Goal: Task Accomplishment & Management: Use online tool/utility

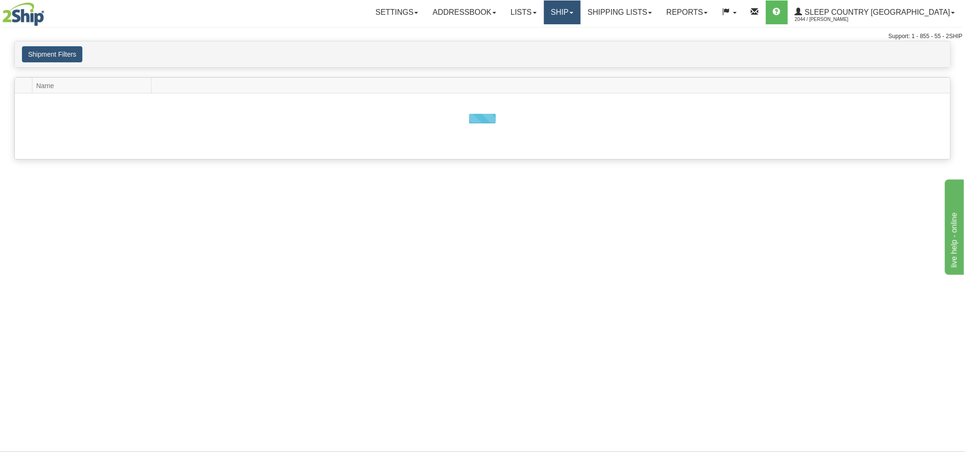
click at [581, 6] on link "Ship" at bounding box center [562, 12] width 37 height 24
click at [571, 46] on span "OnHold / Order Queue" at bounding box center [537, 46] width 67 height 8
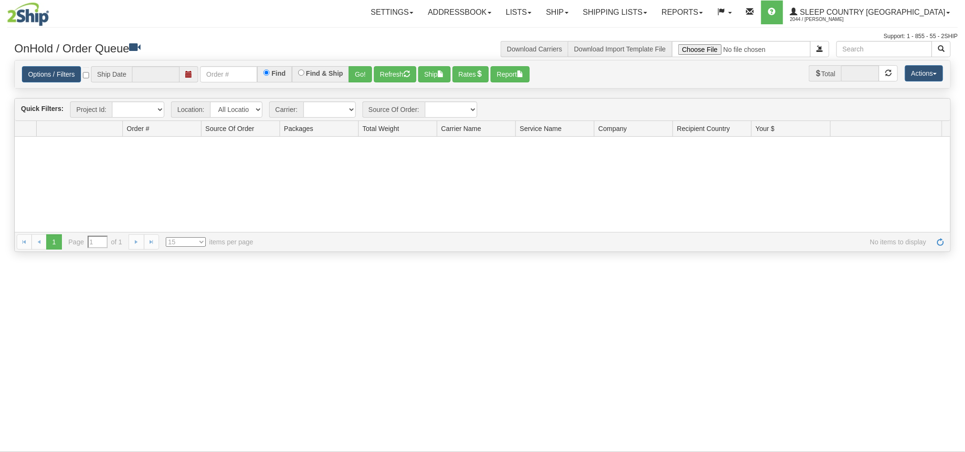
type input "[DATE]"
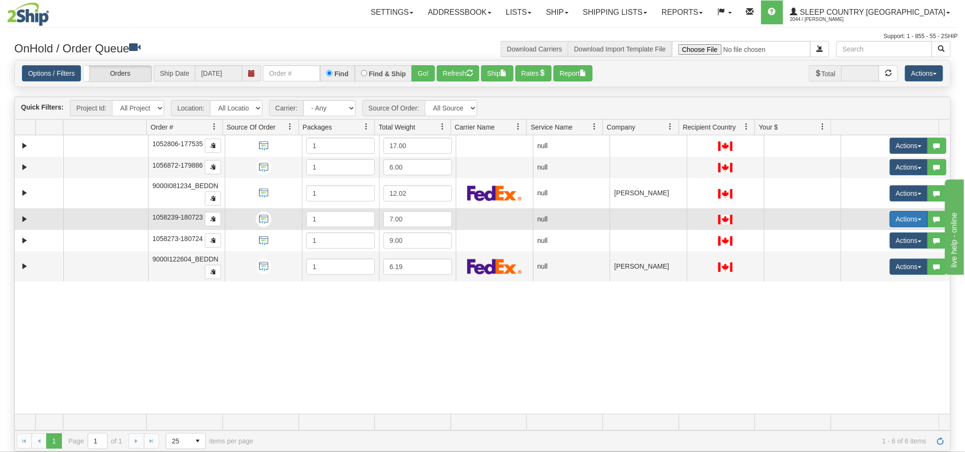
click at [895, 216] on button "Actions" at bounding box center [909, 219] width 38 height 16
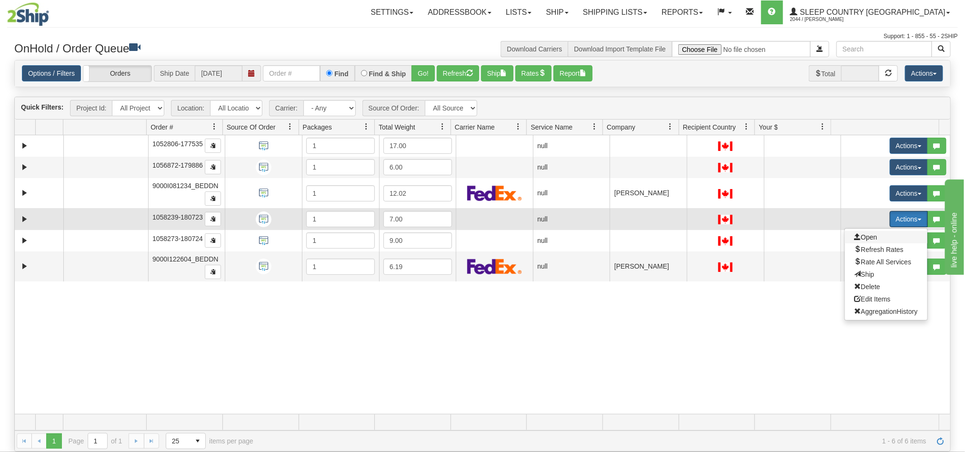
click at [858, 239] on span "Open" at bounding box center [866, 238] width 23 height 8
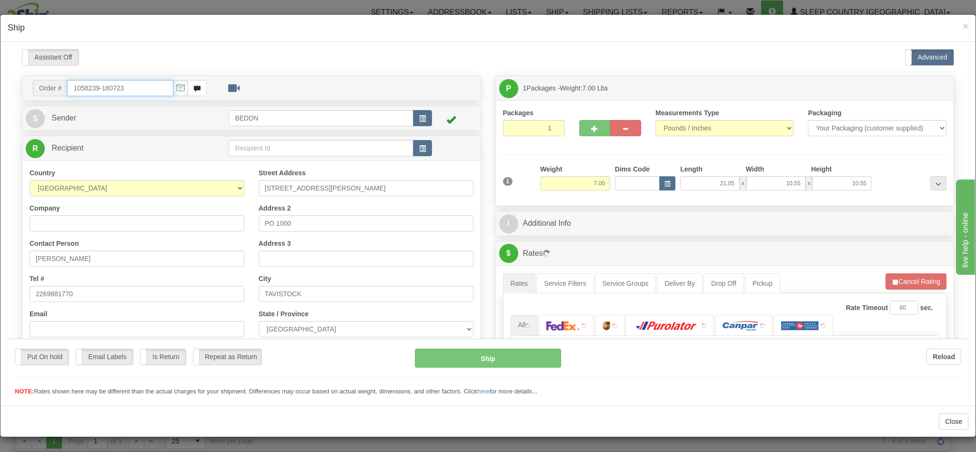
type input "12:57"
type input "16:00"
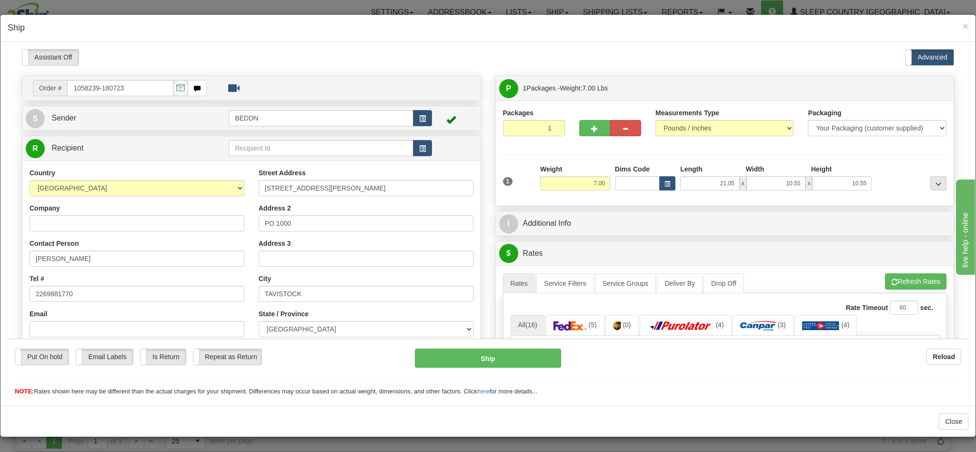
drag, startPoint x: 566, startPoint y: 175, endPoint x: 589, endPoint y: 183, distance: 24.3
click at [589, 183] on div "Weight 7.00" at bounding box center [575, 177] width 70 height 26
drag, startPoint x: 575, startPoint y: 182, endPoint x: 638, endPoint y: 187, distance: 63.1
click at [638, 187] on div "1 Weight 7.00 Dims Code x x" at bounding box center [725, 181] width 449 height 34
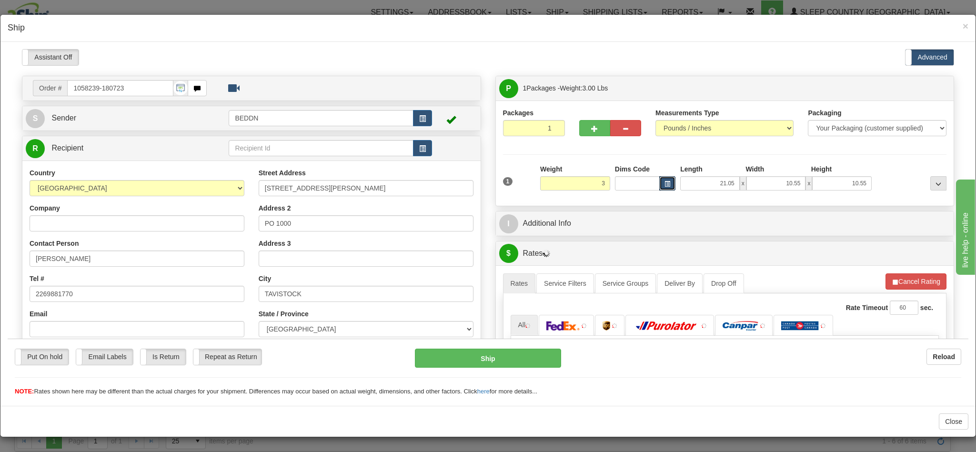
type input "3.00"
type input "10"
type input "1"
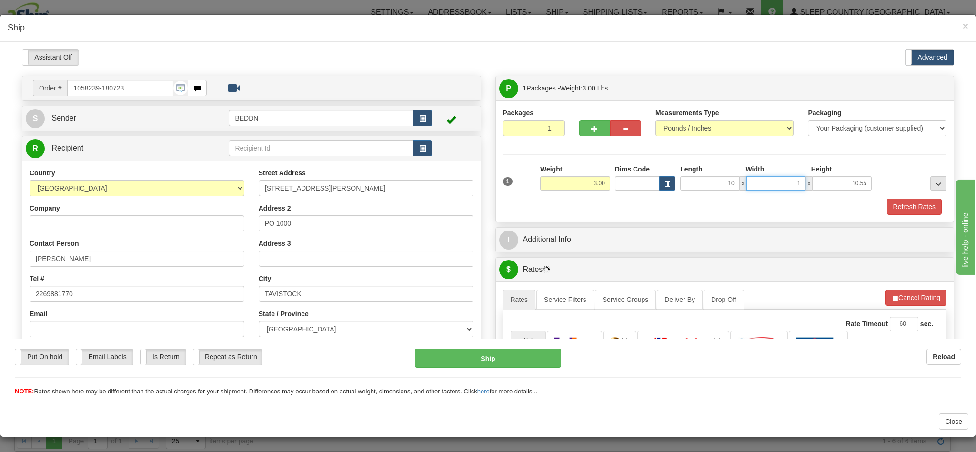
type input "10.00"
type input "20"
type input "20.00"
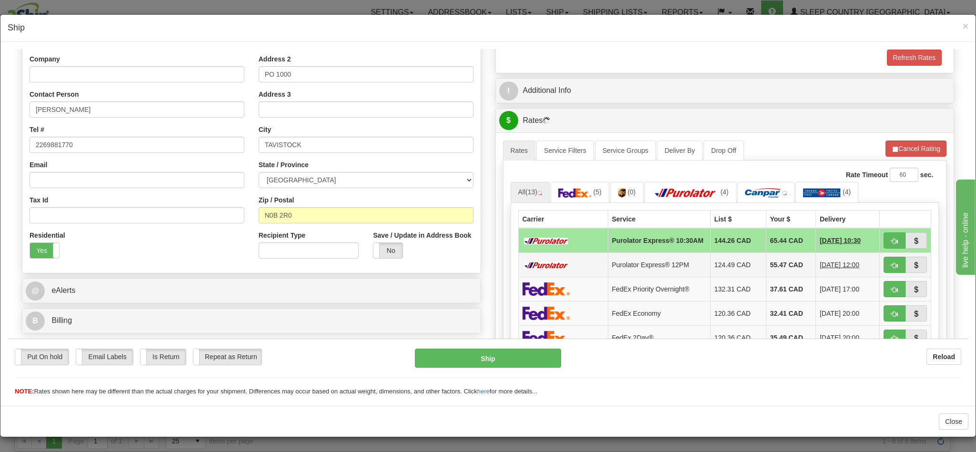
scroll to position [214, 0]
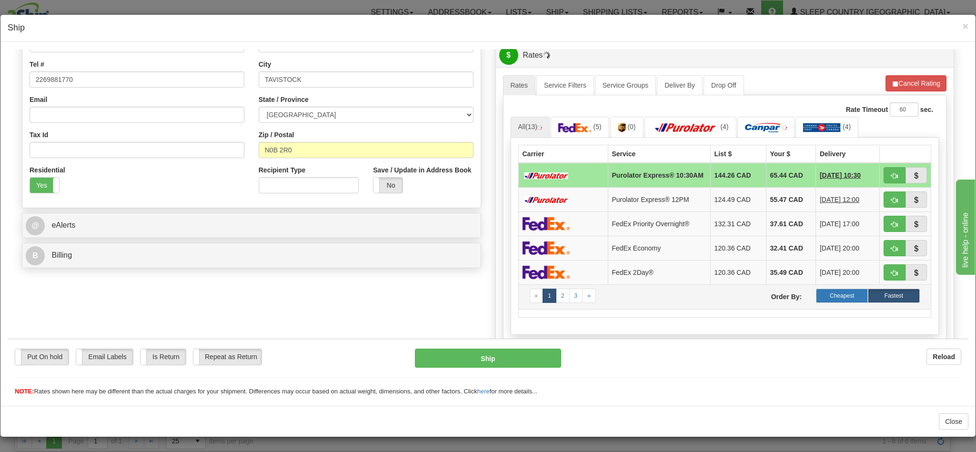
click at [824, 303] on label "Cheapest" at bounding box center [842, 295] width 52 height 14
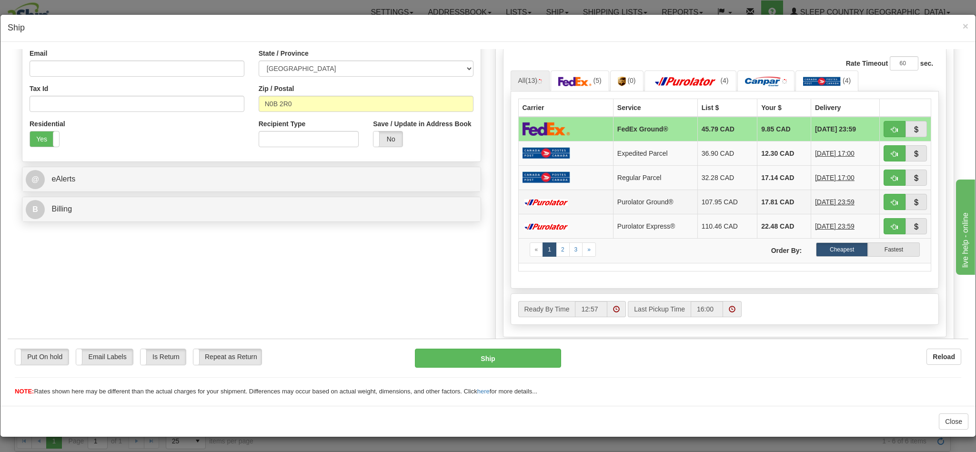
scroll to position [286, 0]
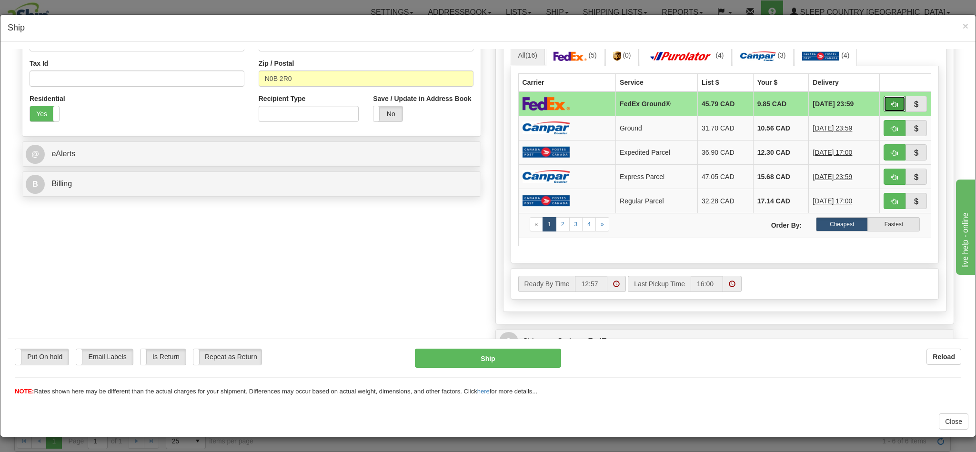
click at [884, 104] on button "button" at bounding box center [895, 103] width 22 height 16
type input "92"
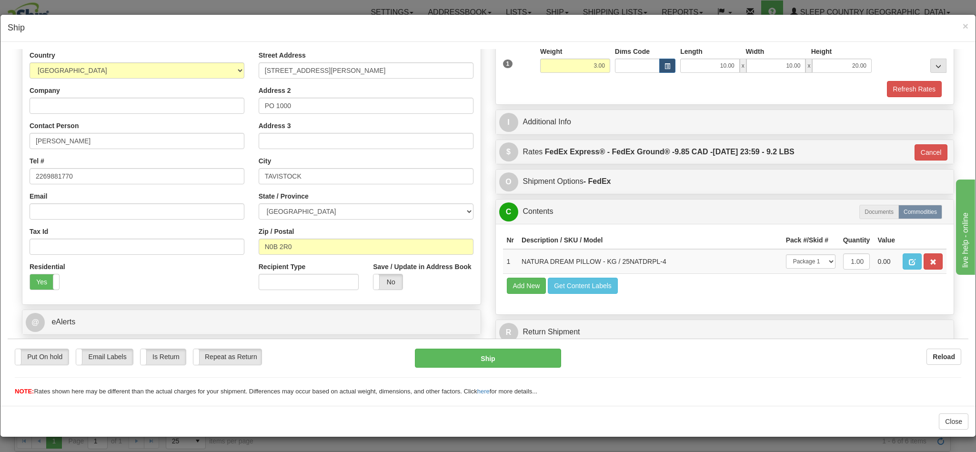
scroll to position [152, 0]
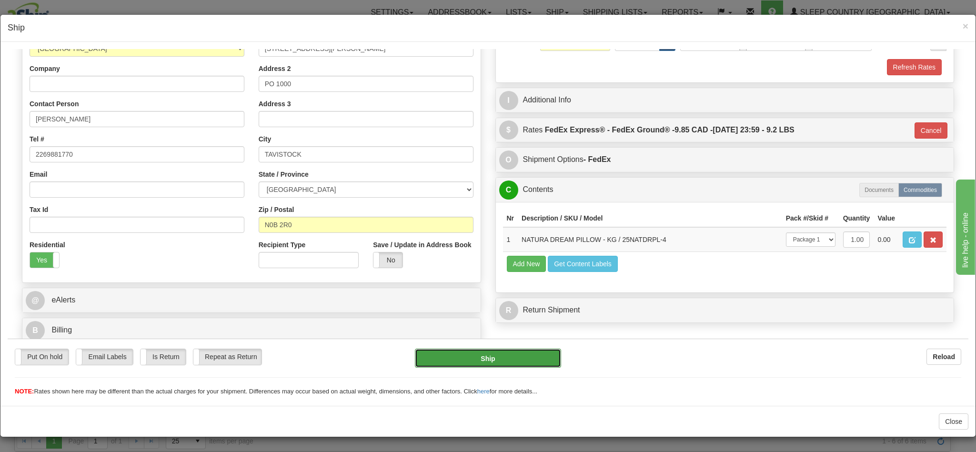
click at [494, 356] on button "Ship" at bounding box center [488, 357] width 146 height 19
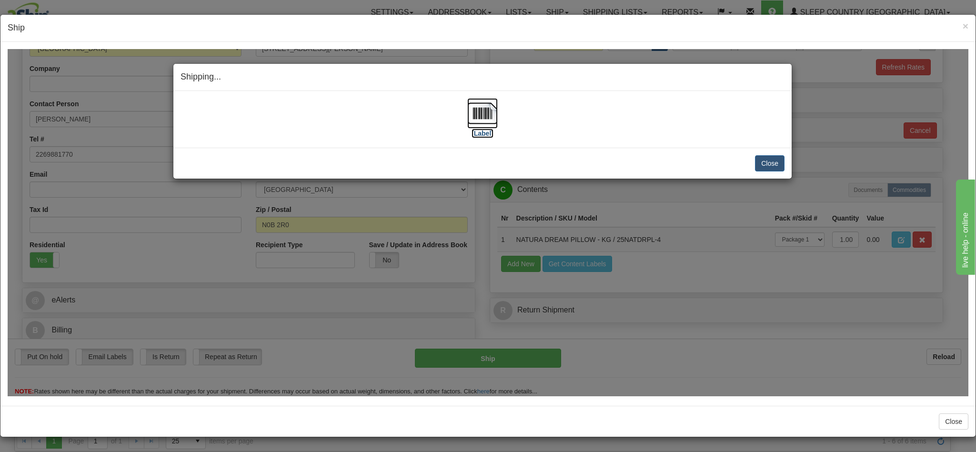
click at [479, 122] on img at bounding box center [482, 113] width 30 height 30
click at [763, 164] on button "Close" at bounding box center [770, 163] width 30 height 16
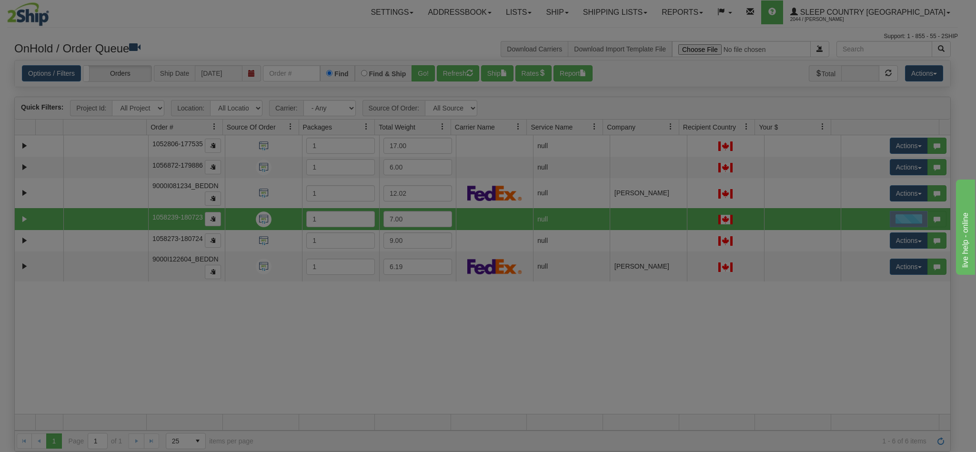
scroll to position [0, 0]
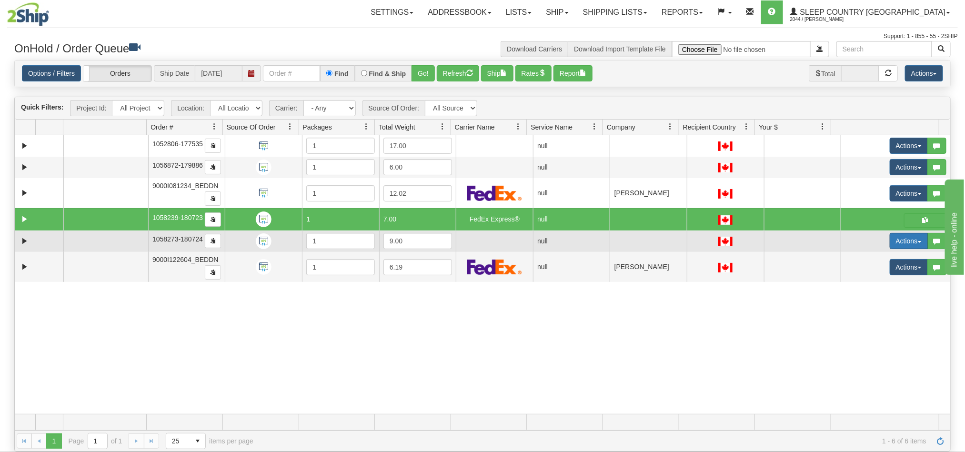
click at [895, 242] on button "Actions" at bounding box center [909, 241] width 38 height 16
click at [861, 259] on span "Open" at bounding box center [866, 259] width 23 height 8
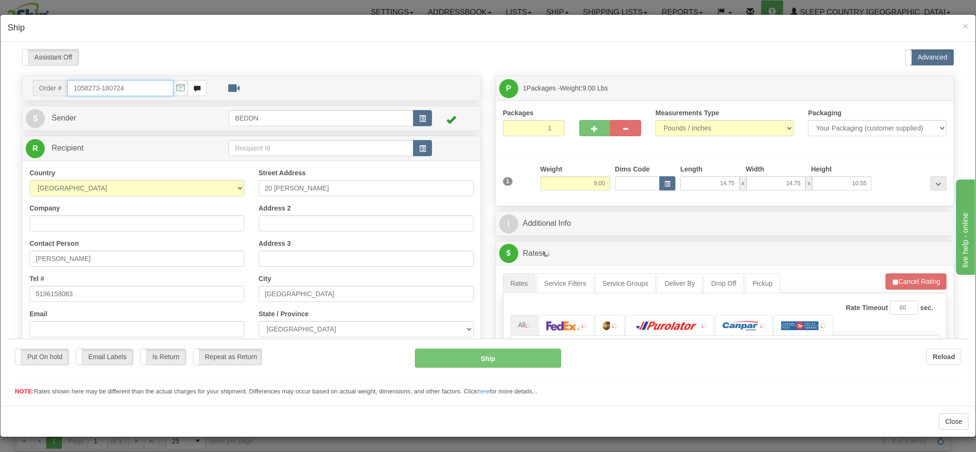
type input "12:59"
type input "16:00"
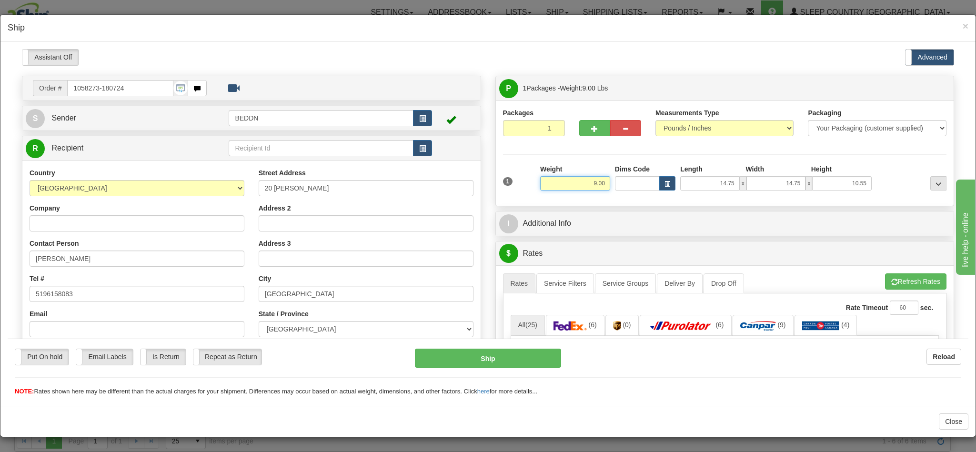
drag, startPoint x: 577, startPoint y: 186, endPoint x: 596, endPoint y: 183, distance: 19.4
click at [596, 183] on input "9.00" at bounding box center [575, 183] width 70 height 14
type input "4"
type input "4.00"
type input "14"
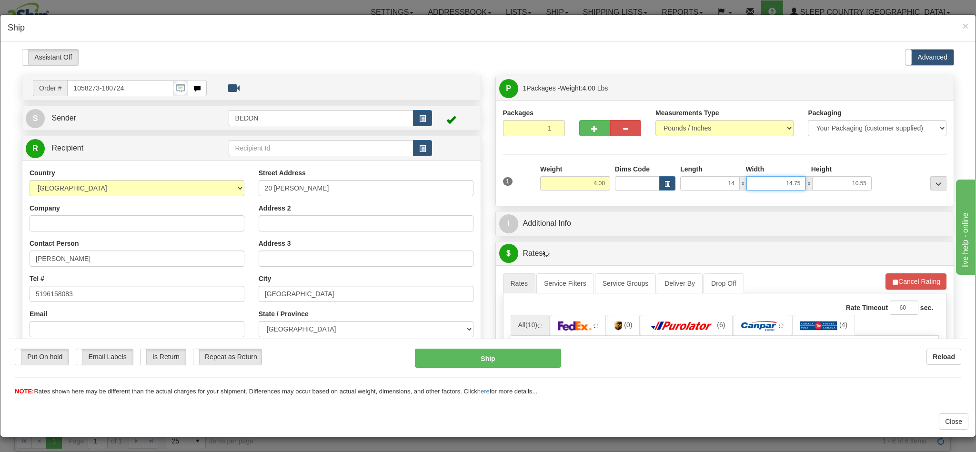
type input "1"
type input "14.00"
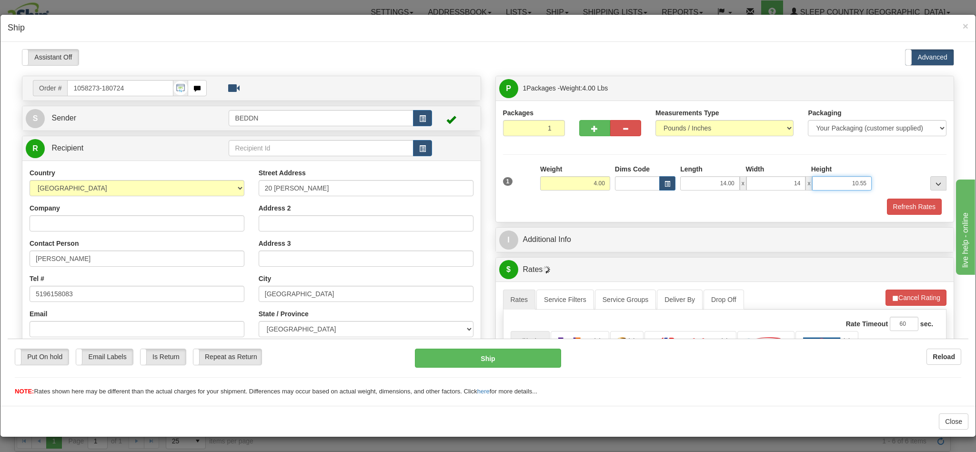
type input "14.00"
type input "10"
type input "10.00"
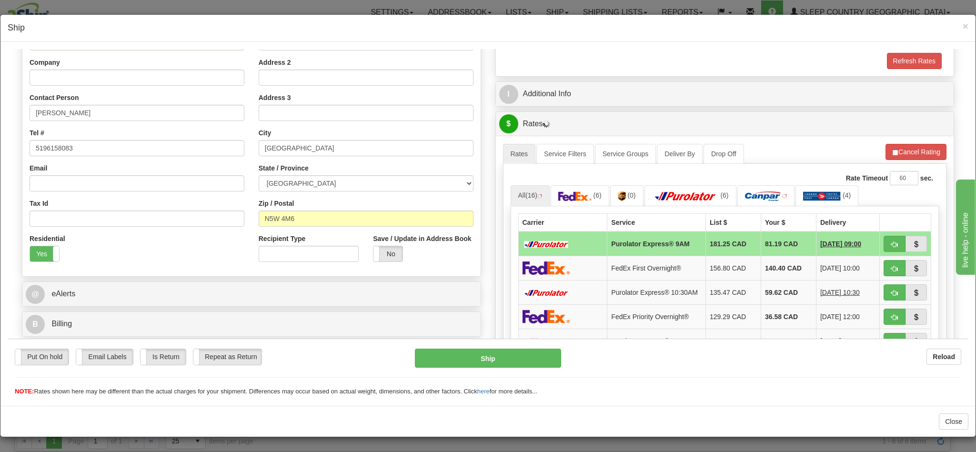
scroll to position [214, 0]
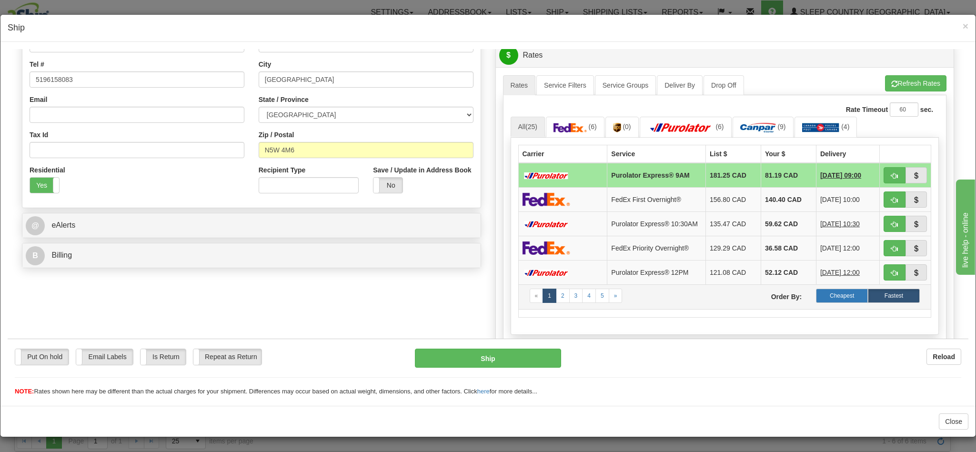
click at [816, 303] on label "Cheapest" at bounding box center [842, 295] width 52 height 14
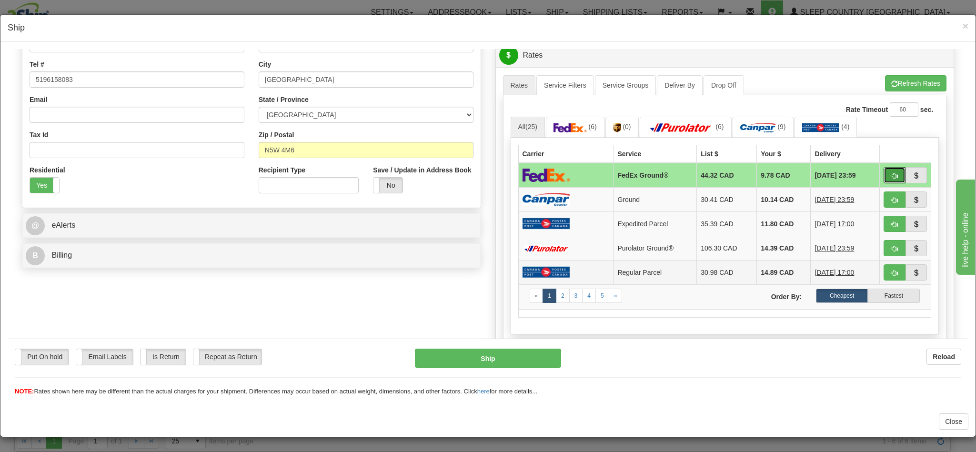
drag, startPoint x: 874, startPoint y: 182, endPoint x: 674, endPoint y: 268, distance: 218.2
click at [892, 179] on span "button" at bounding box center [895, 176] width 7 height 6
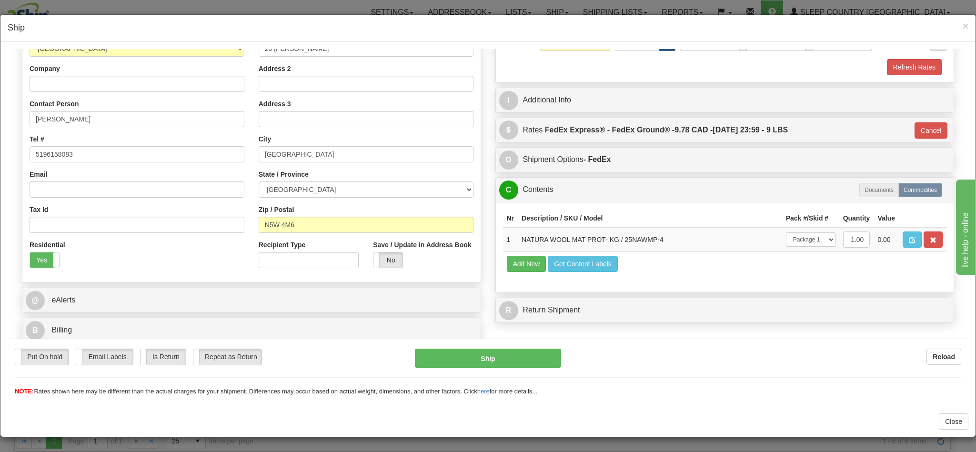
type input "92"
click at [503, 358] on button "Ship" at bounding box center [488, 357] width 146 height 19
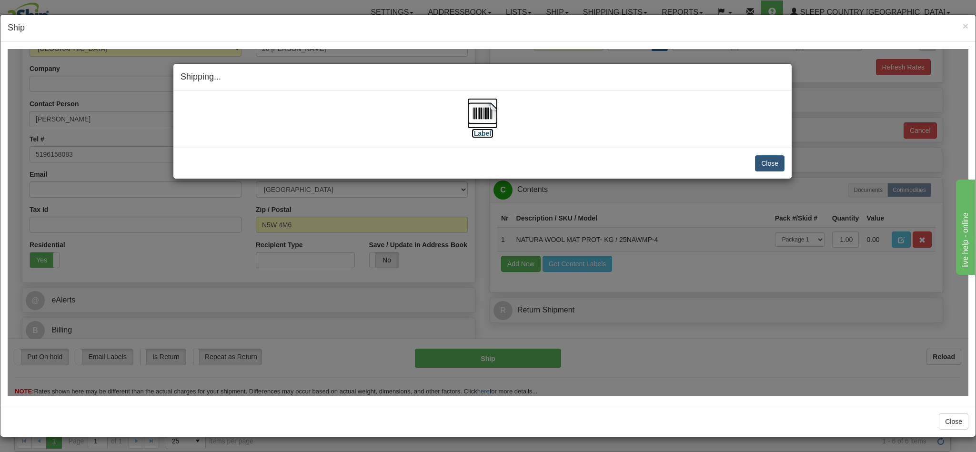
click at [468, 113] on img at bounding box center [482, 113] width 30 height 30
click at [757, 159] on button "Close" at bounding box center [770, 163] width 30 height 16
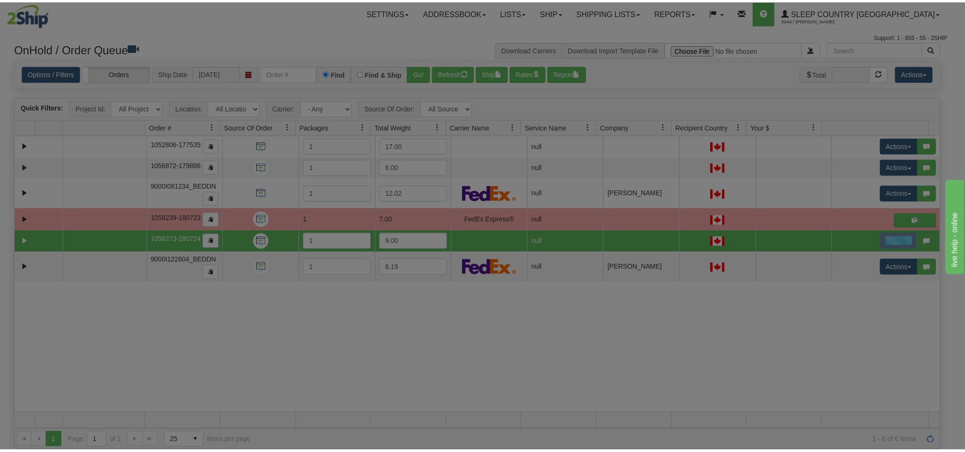
scroll to position [0, 0]
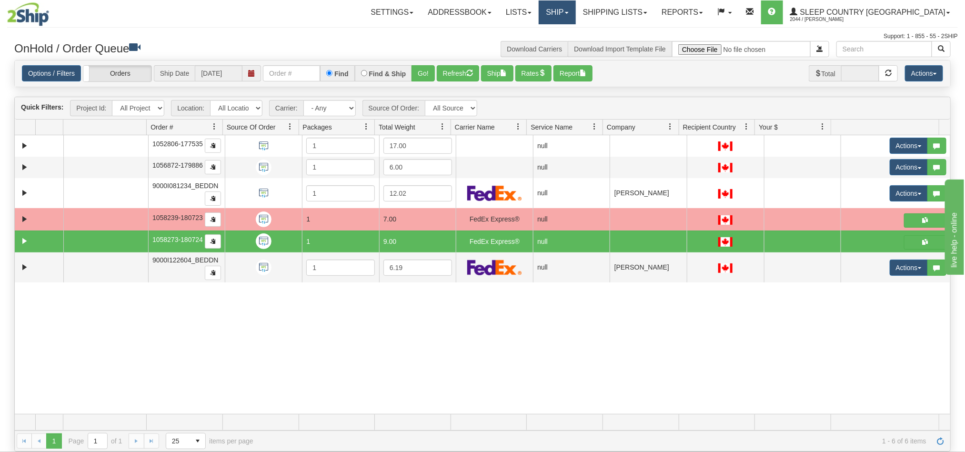
click at [576, 13] on link "Ship" at bounding box center [557, 12] width 37 height 24
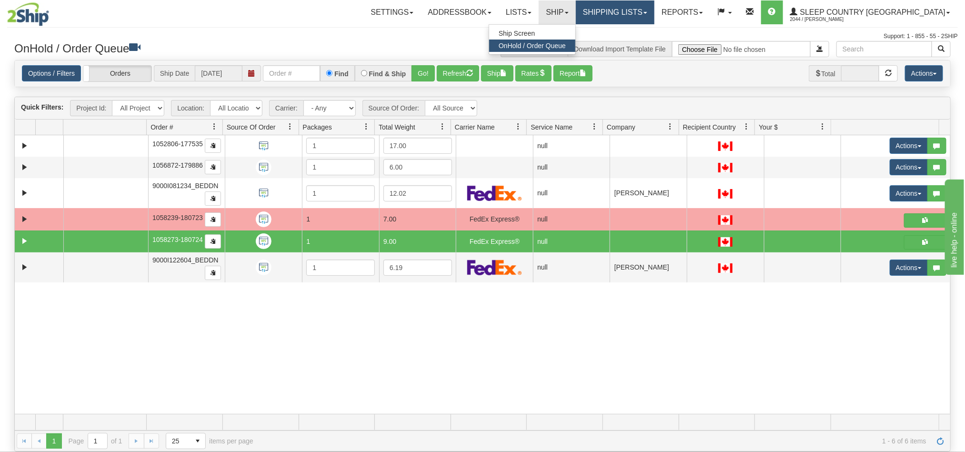
click at [655, 19] on link "Shipping lists" at bounding box center [615, 12] width 79 height 24
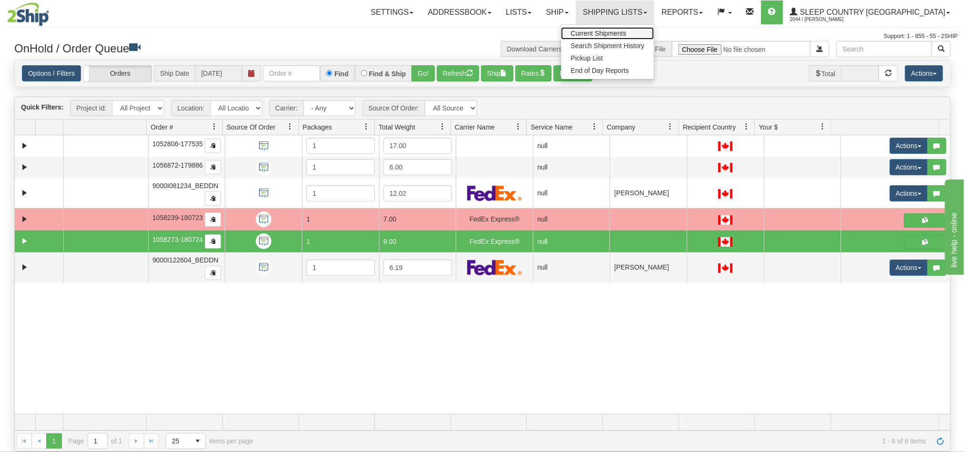
click at [627, 32] on span "Current Shipments" at bounding box center [599, 34] width 56 height 8
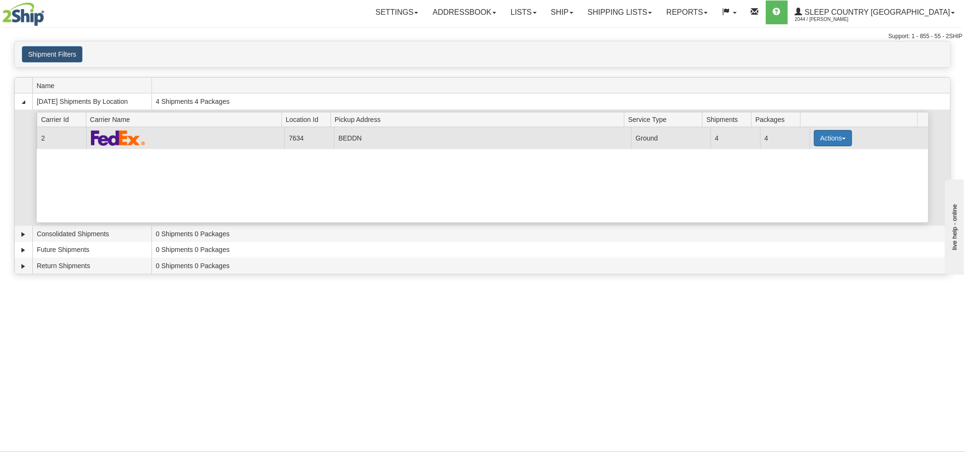
click at [836, 144] on button "Actions" at bounding box center [833, 138] width 38 height 16
click at [801, 159] on span "Details" at bounding box center [798, 155] width 26 height 7
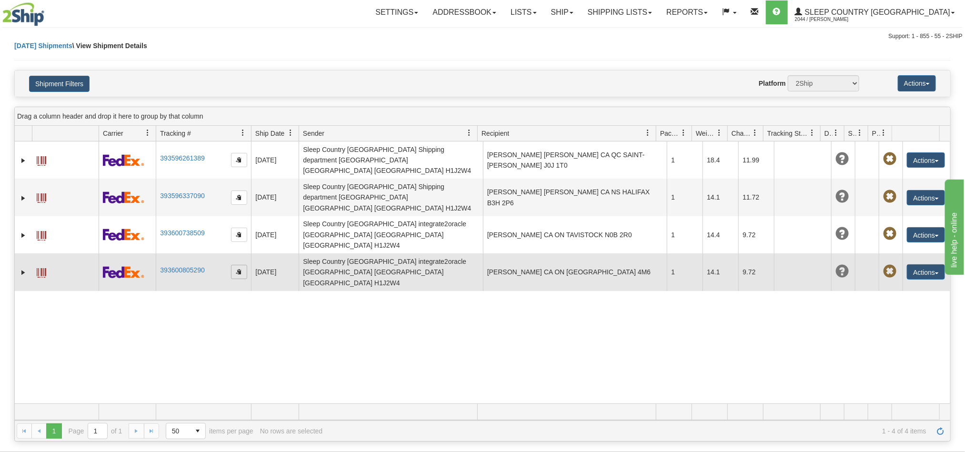
click at [240, 269] on span "button" at bounding box center [239, 272] width 6 height 6
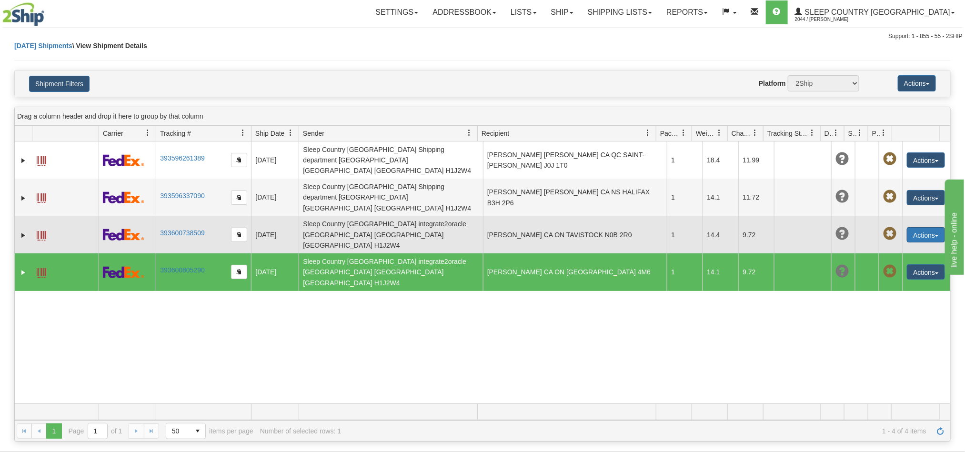
click at [910, 227] on button "Actions" at bounding box center [926, 234] width 38 height 15
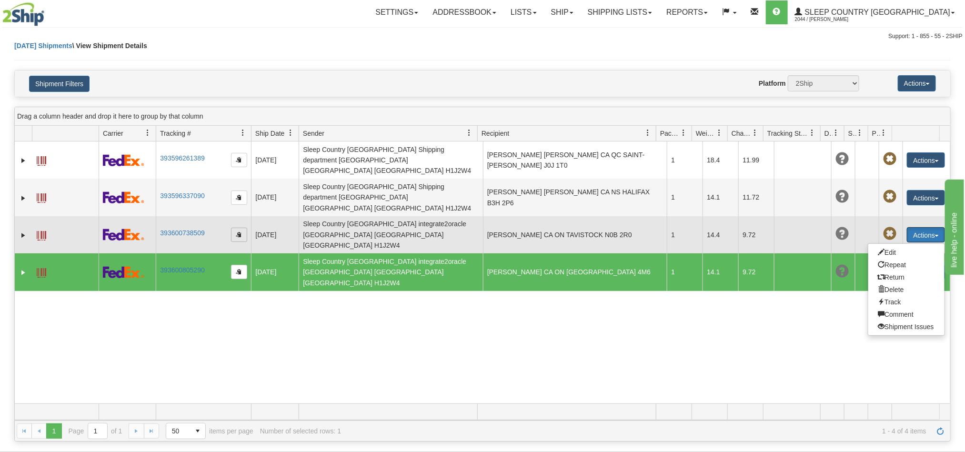
click at [236, 232] on span "button" at bounding box center [239, 235] width 6 height 6
